Goal: Task Accomplishment & Management: Use online tool/utility

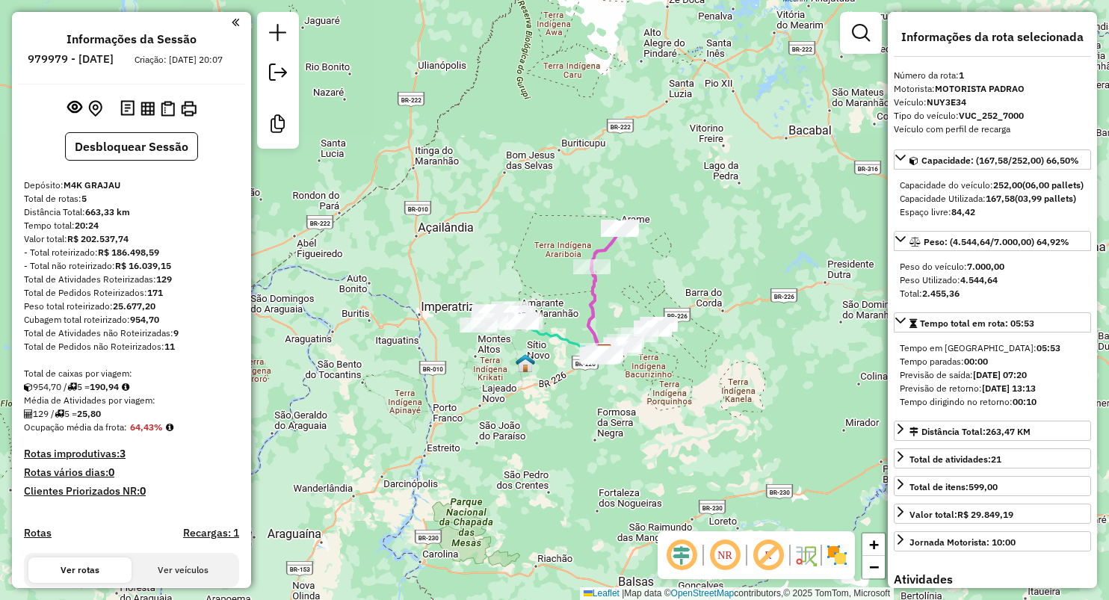
select select "**********"
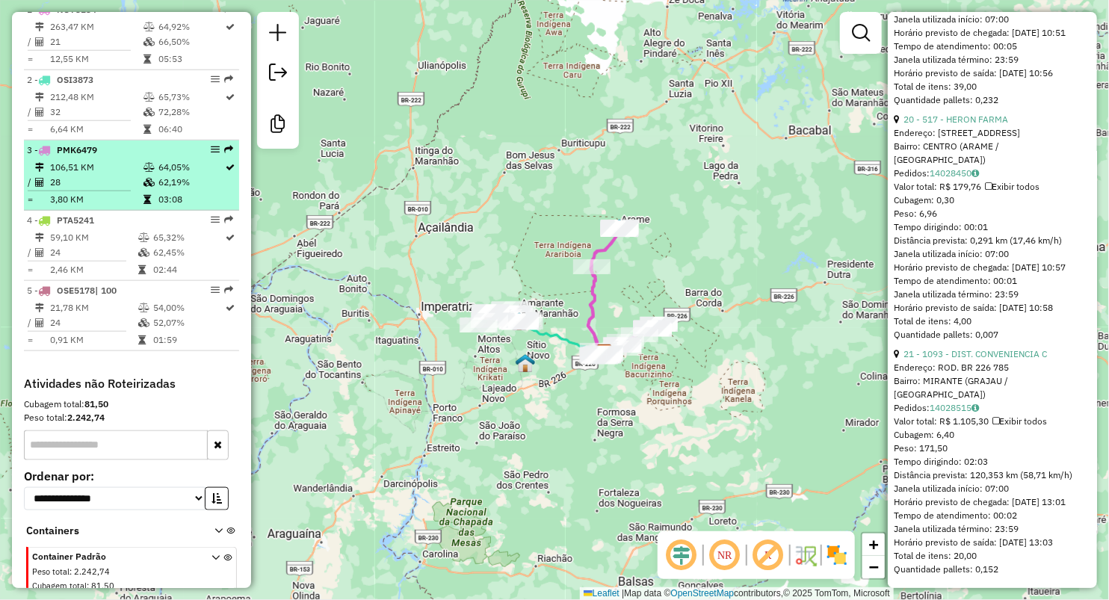
click at [72, 188] on td "28" at bounding box center [95, 182] width 93 height 15
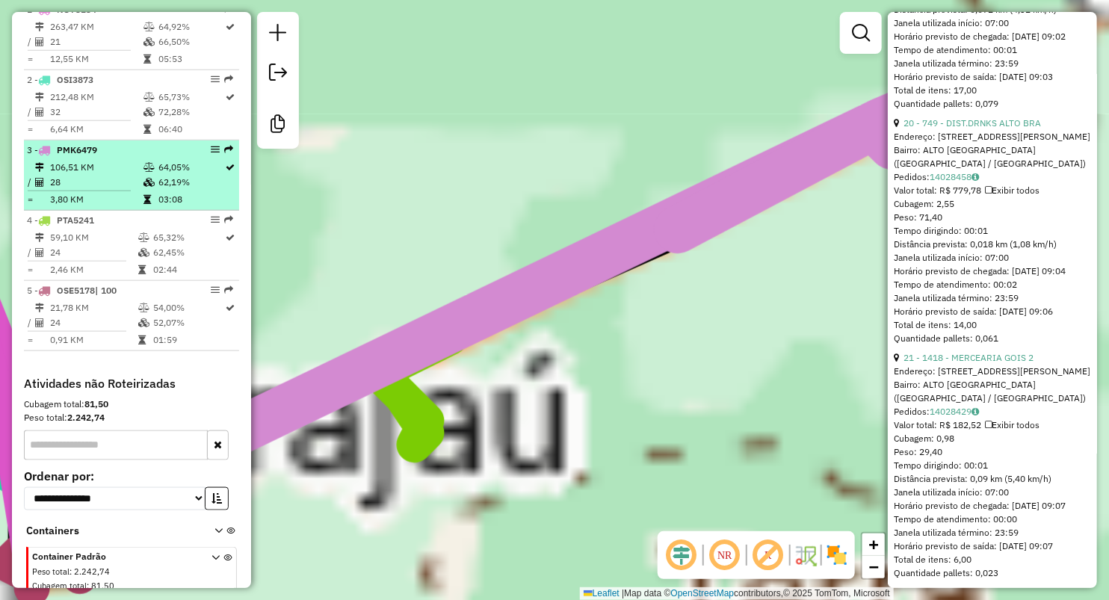
scroll to position [5745, 0]
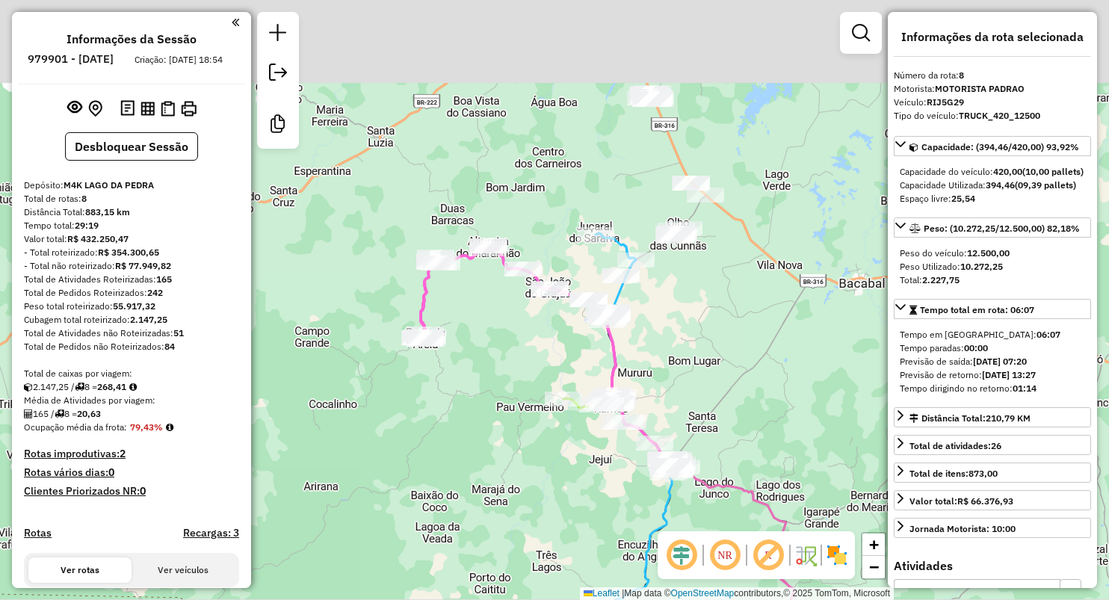
select select "**********"
click at [525, 325] on div "Janela de atendimento Grade de atendimento Capacidade Transportadoras Veículos …" at bounding box center [554, 300] width 1109 height 600
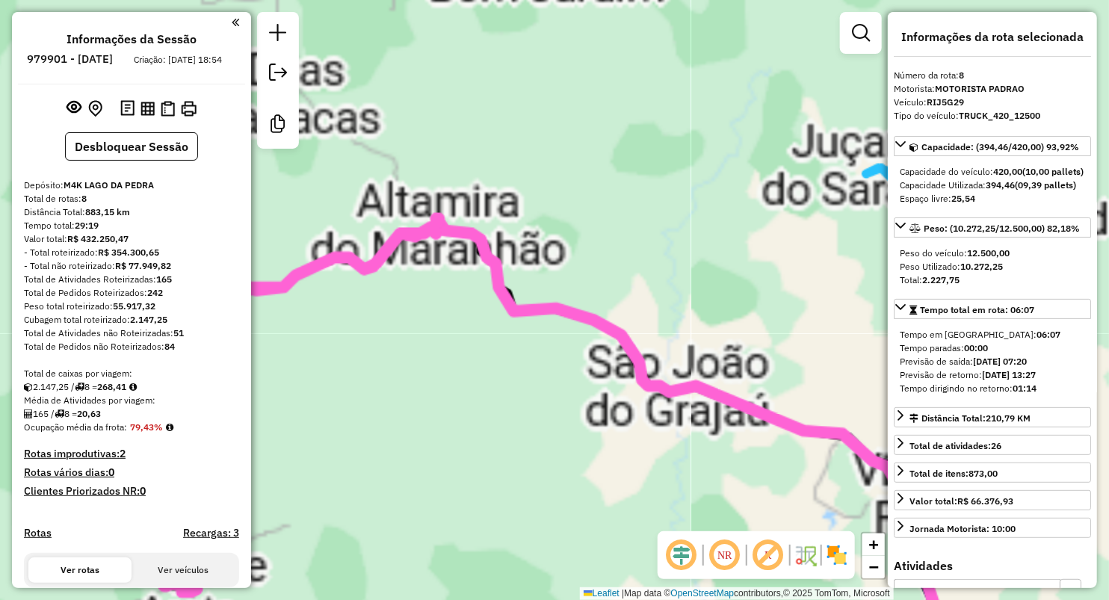
scroll to position [834, 0]
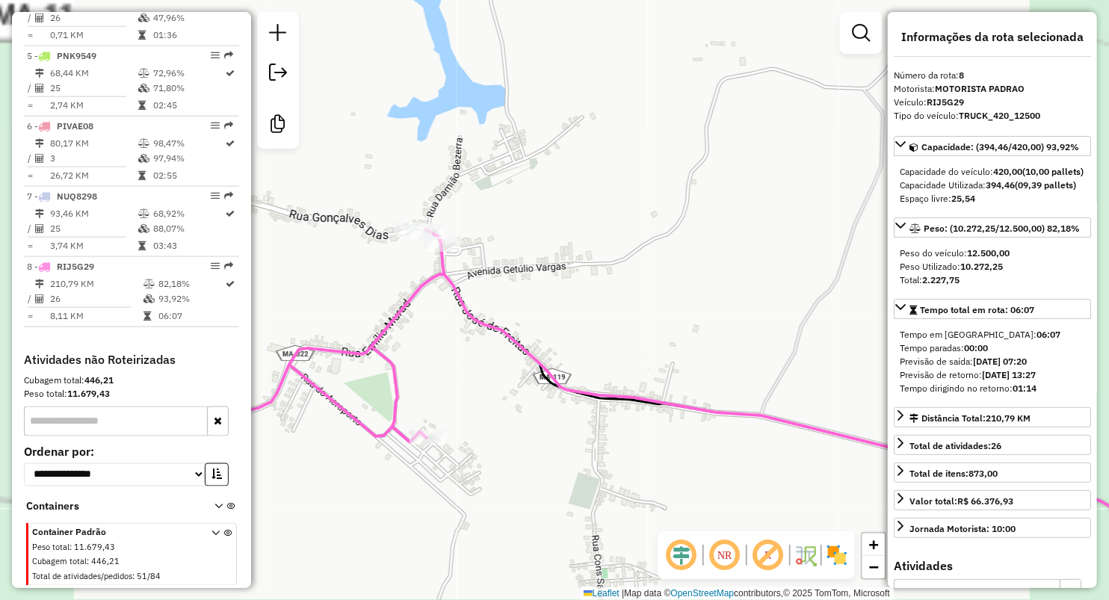
drag, startPoint x: 437, startPoint y: 333, endPoint x: 571, endPoint y: 262, distance: 151.1
click at [571, 262] on div "Janela de atendimento Grade de atendimento Capacidade Transportadoras Veículos …" at bounding box center [554, 300] width 1109 height 600
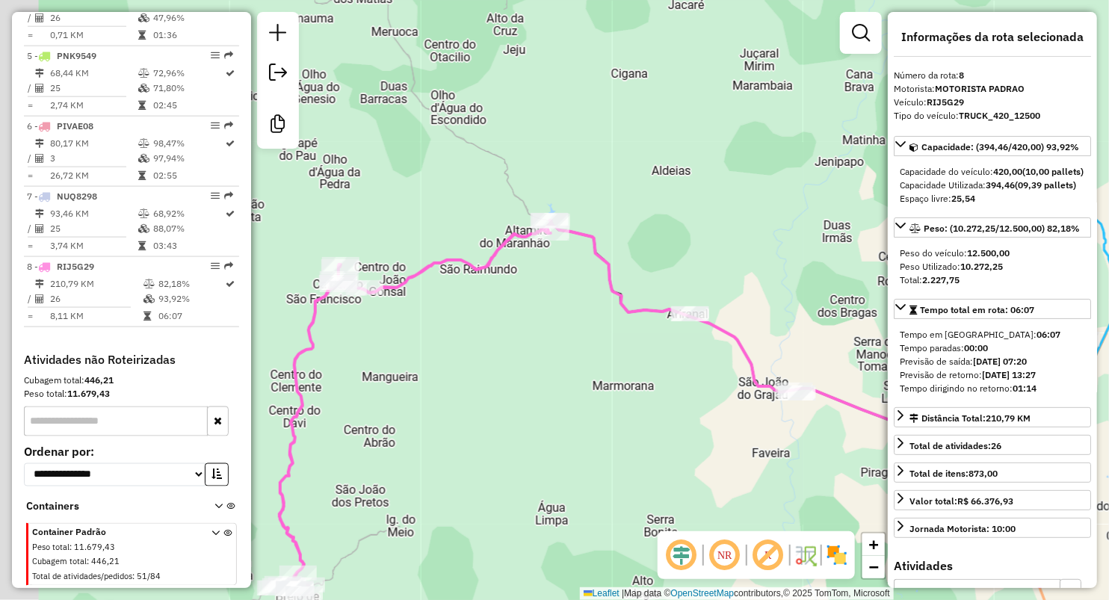
drag, startPoint x: 377, startPoint y: 401, endPoint x: 725, endPoint y: 192, distance: 406.0
click at [724, 192] on div "Janela de atendimento Grade de atendimento Capacidade Transportadoras Veículos …" at bounding box center [554, 300] width 1109 height 600
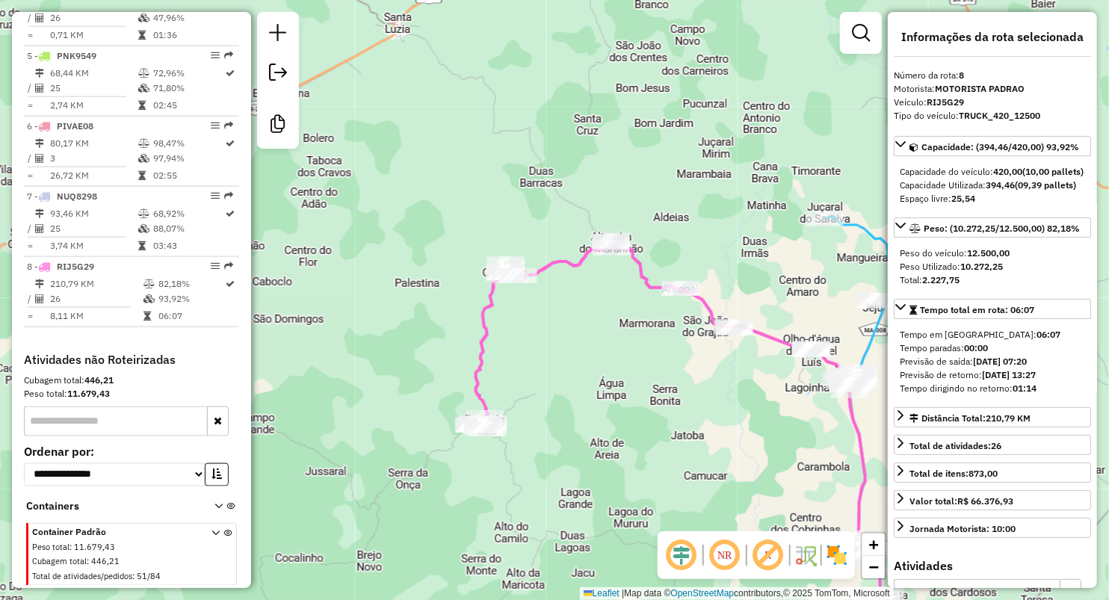
drag, startPoint x: 675, startPoint y: 339, endPoint x: 615, endPoint y: 363, distance: 65.1
click at [615, 363] on div "Janela de atendimento Grade de atendimento Capacidade Transportadoras Veículos …" at bounding box center [554, 300] width 1109 height 600
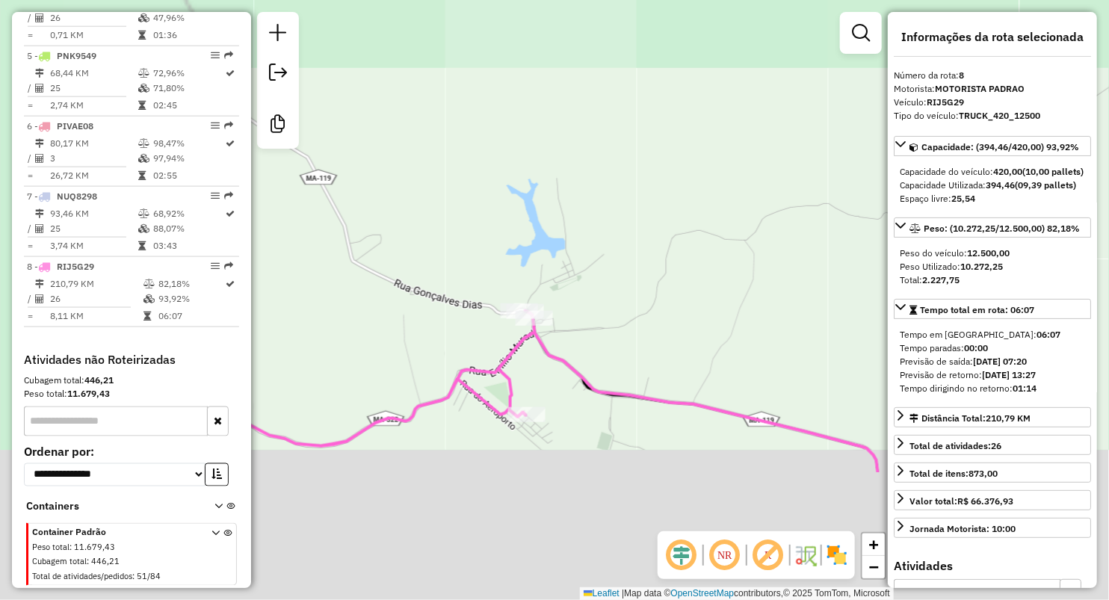
drag, startPoint x: 558, startPoint y: 425, endPoint x: 677, endPoint y: 178, distance: 274.5
click at [681, 173] on div "Janela de atendimento Grade de atendimento Capacidade Transportadoras Veículos …" at bounding box center [554, 300] width 1109 height 600
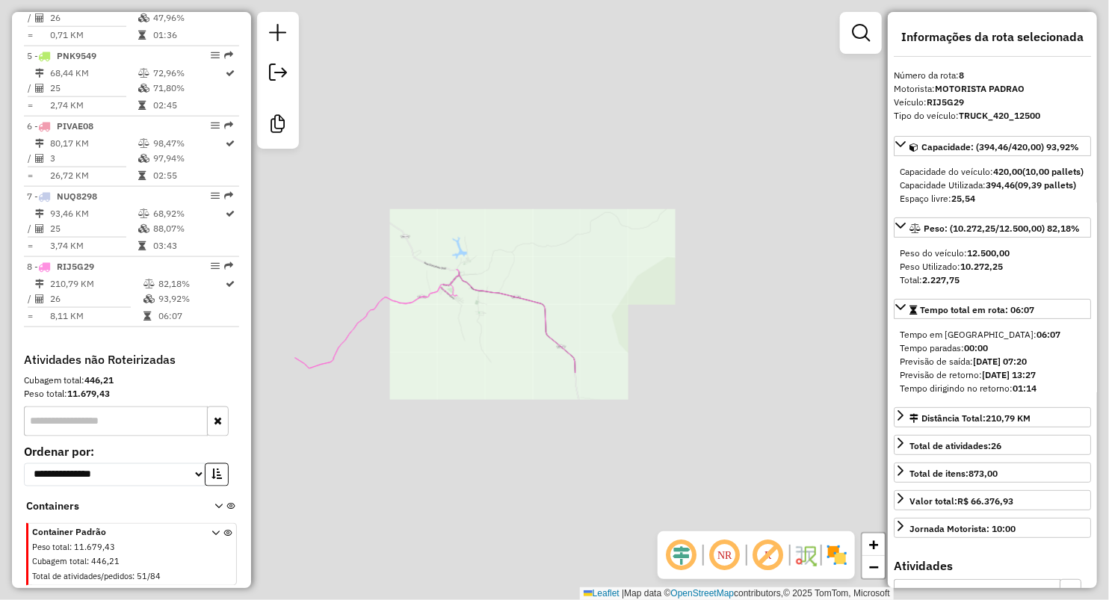
click at [414, 232] on div "Janela de atendimento Grade de atendimento Capacidade Transportadoras Veículos …" at bounding box center [554, 300] width 1109 height 600
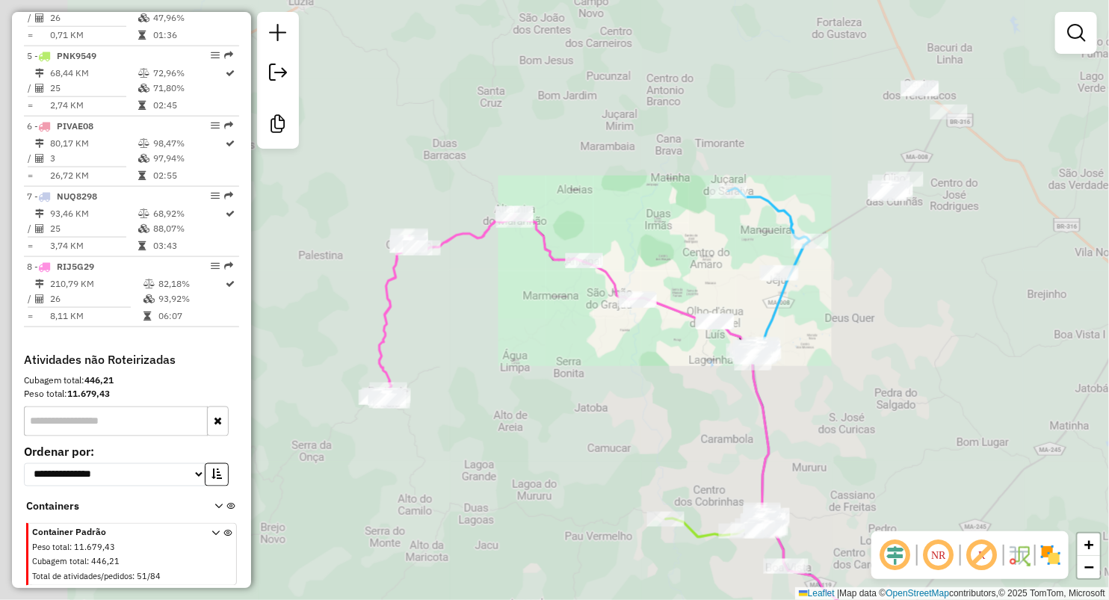
drag, startPoint x: 470, startPoint y: 417, endPoint x: 680, endPoint y: 354, distance: 219.5
click at [680, 354] on div "Janela de atendimento Grade de atendimento Capacidade Transportadoras Veículos …" at bounding box center [554, 300] width 1109 height 600
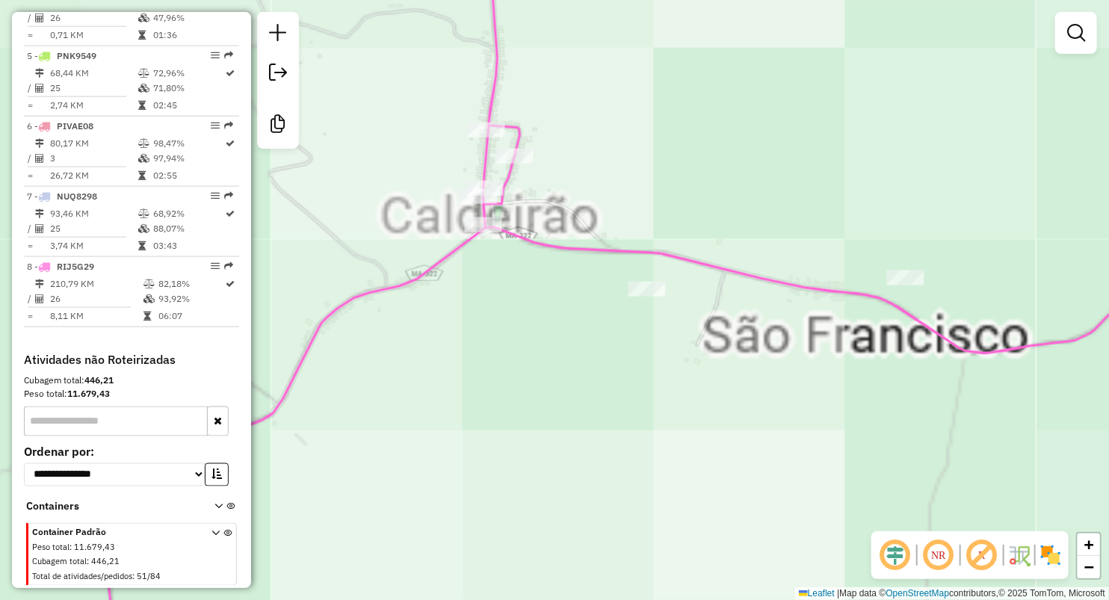
drag, startPoint x: 656, startPoint y: 117, endPoint x: 683, endPoint y: 345, distance: 229.6
click at [664, 340] on div "Janela de atendimento Grade de atendimento Capacidade Transportadoras Veículos …" at bounding box center [554, 300] width 1109 height 600
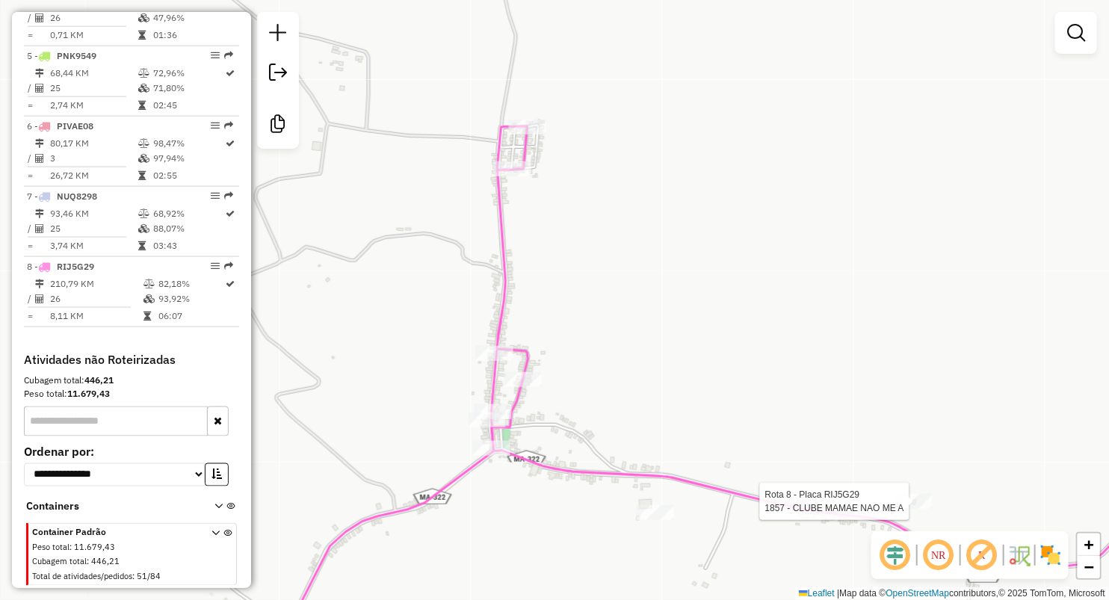
select select "**********"
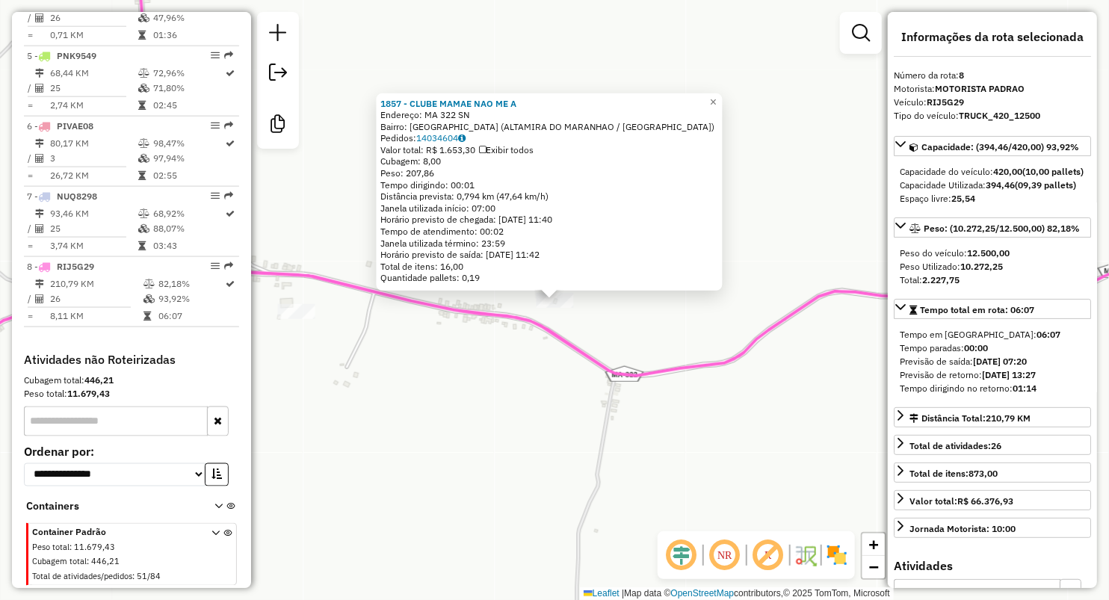
click at [451, 365] on div "1857 - CLUBE MAMAE NAO ME A Endereço: MA 322 SN Bairro: [GEOGRAPHIC_DATA] ([GEO…" at bounding box center [554, 300] width 1109 height 600
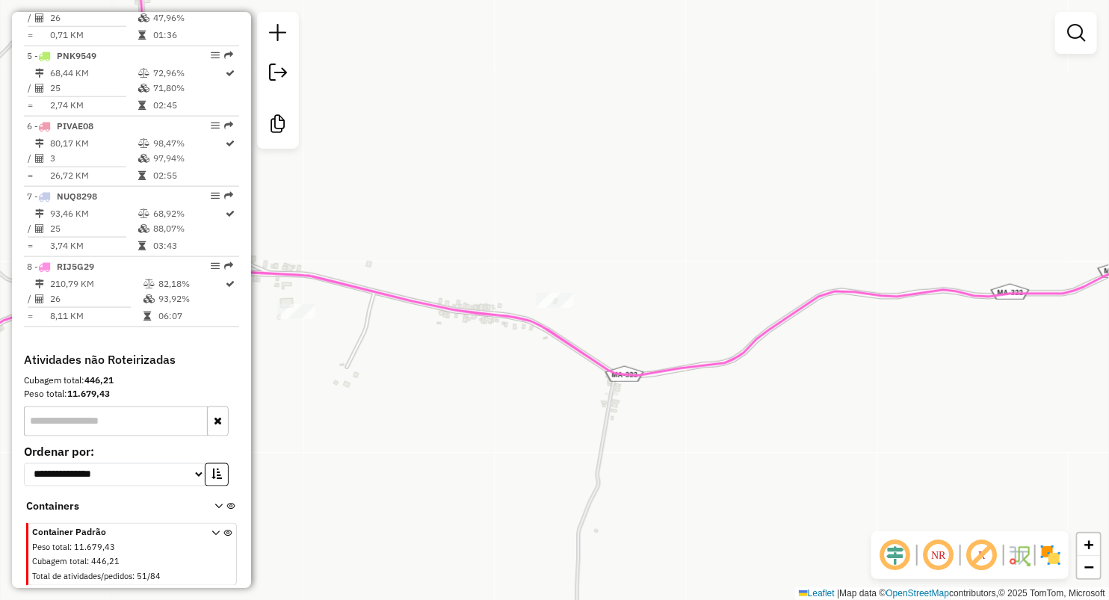
click at [302, 297] on div "Rota 8 - Placa RIJ5G29 1149 - DELIVERY DO [PERSON_NAME] de atendimento Grade de…" at bounding box center [554, 300] width 1109 height 600
click at [432, 386] on div "Rota 8 - Placa RIJ5G29 1149 - DELIVERY DO [PERSON_NAME] de atendimento Grade de…" at bounding box center [554, 300] width 1109 height 600
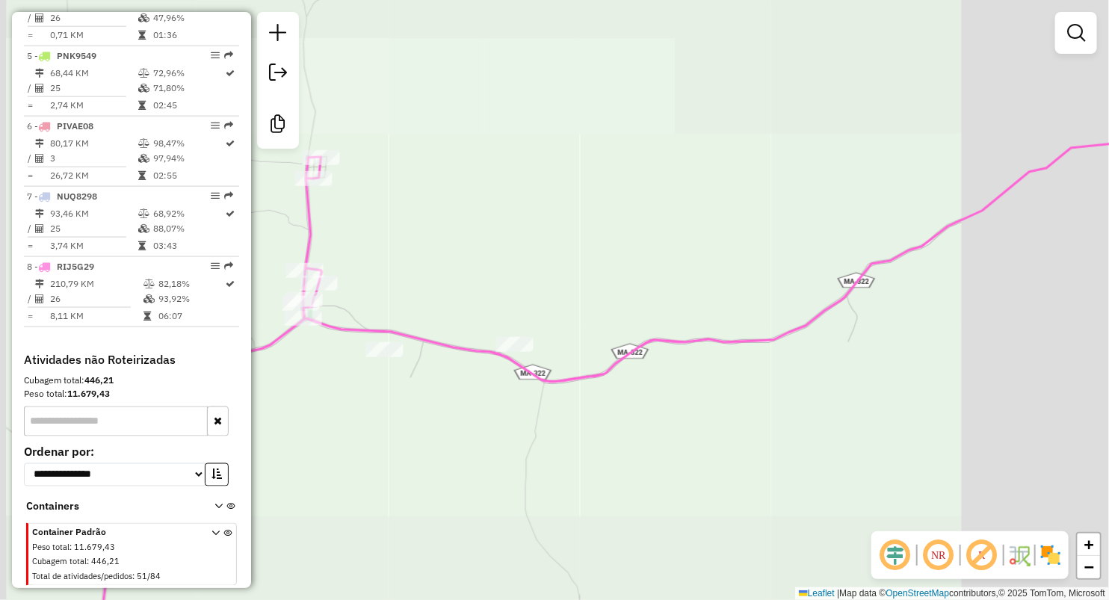
drag, startPoint x: 412, startPoint y: 270, endPoint x: 592, endPoint y: 385, distance: 213.8
click at [592, 385] on div "Janela de atendimento Grade de atendimento Capacidade Transportadoras Veículos …" at bounding box center [554, 300] width 1109 height 600
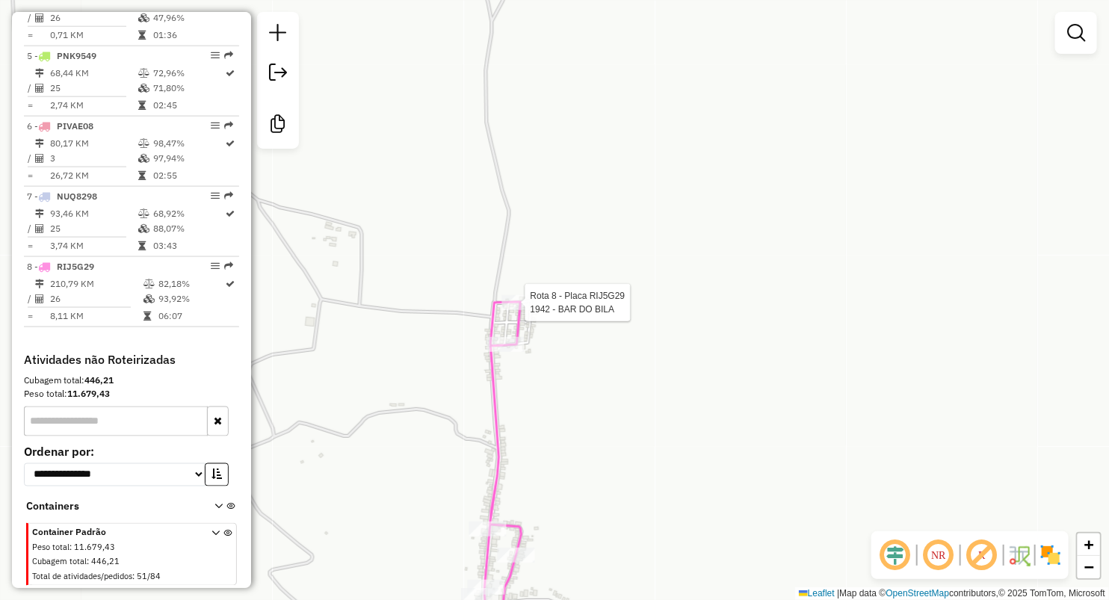
select select "**********"
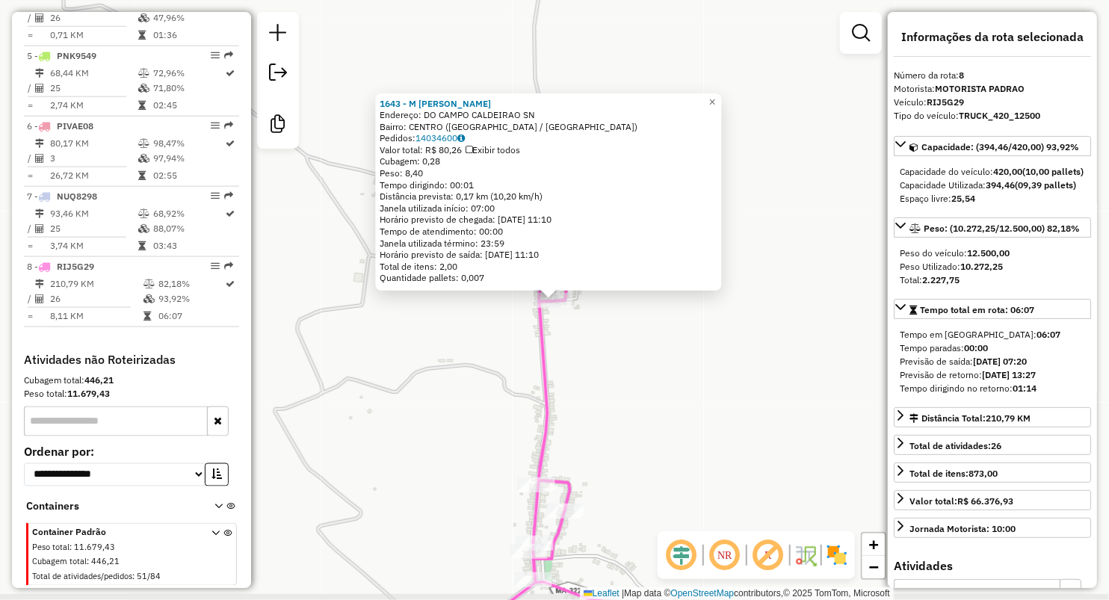
click at [552, 416] on icon at bounding box center [806, 459] width 828 height 403
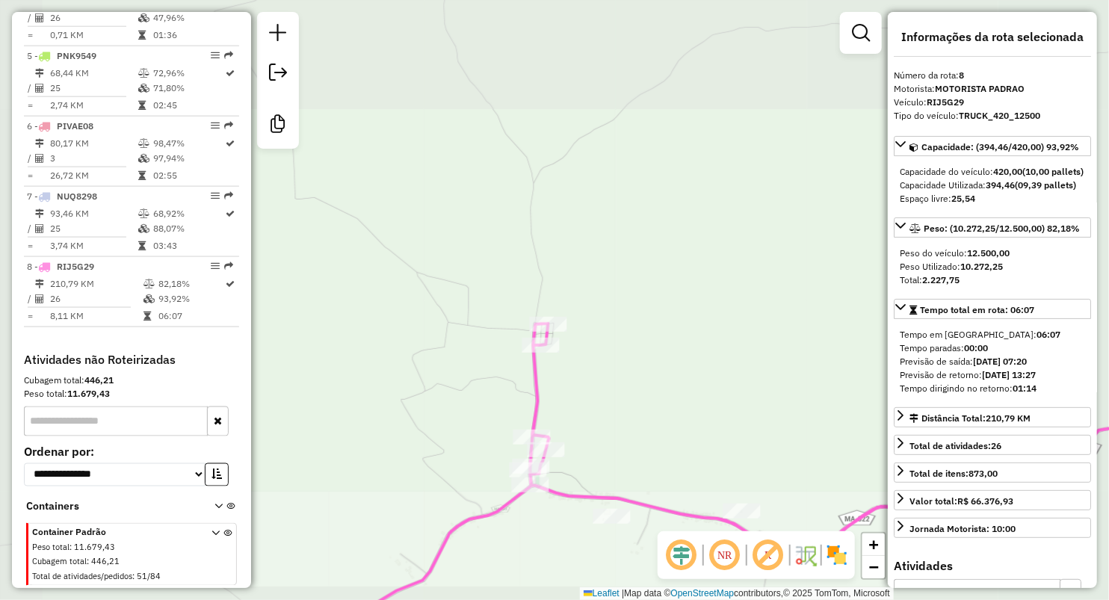
drag, startPoint x: 615, startPoint y: 458, endPoint x: 544, endPoint y: 255, distance: 214.4
click at [579, 265] on div "Janela de atendimento Grade de atendimento Capacidade Transportadoras Veículos …" at bounding box center [554, 300] width 1109 height 600
